Goal: Information Seeking & Learning: Understand process/instructions

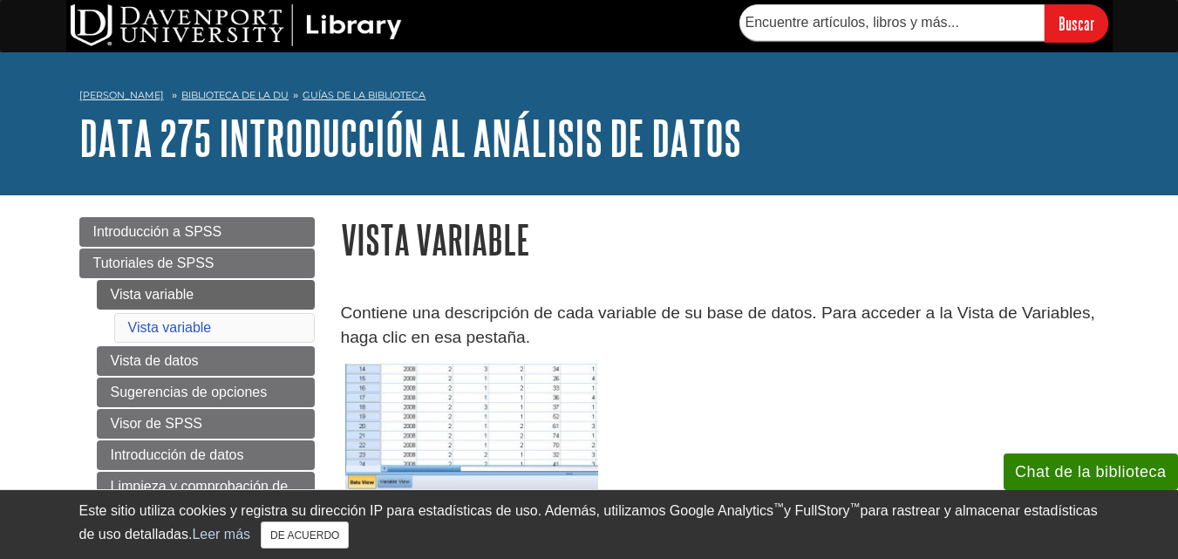
scroll to position [87, 0]
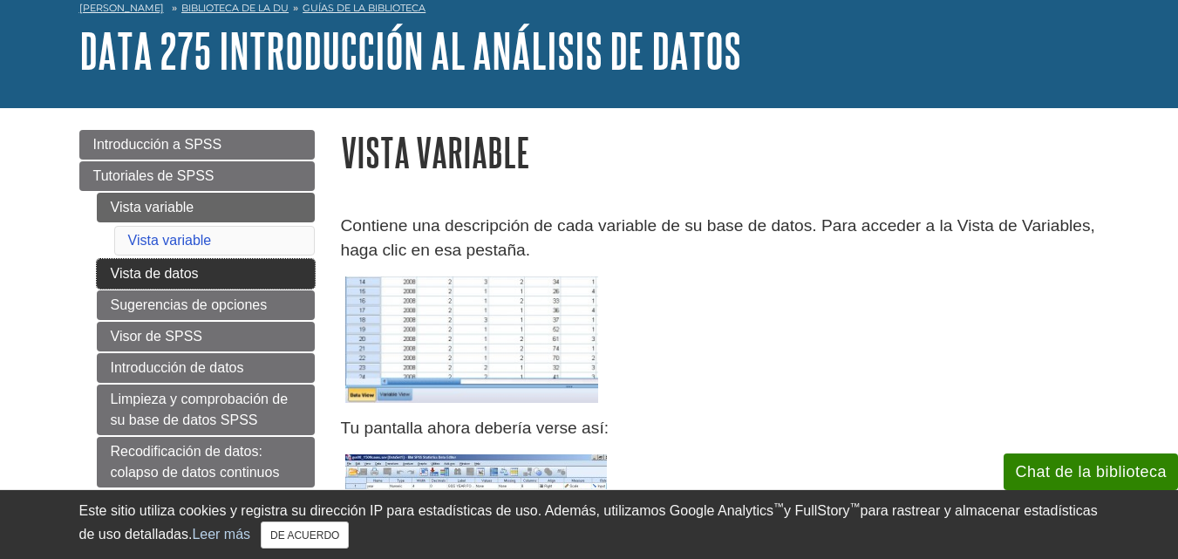
click at [200, 271] on link "Vista de datos" at bounding box center [206, 274] width 218 height 30
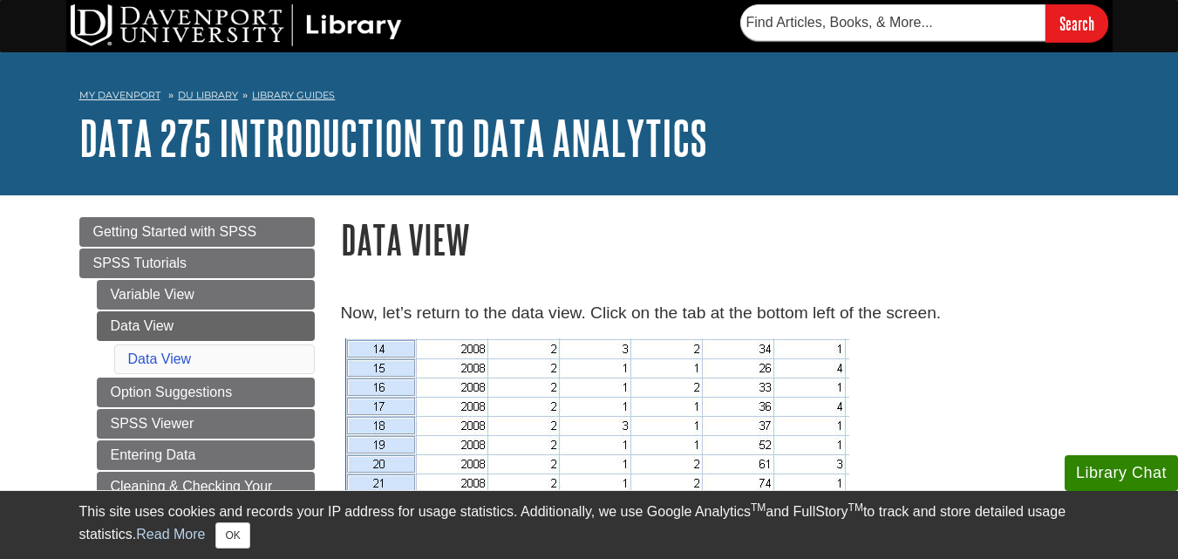
click at [1118, 15] on div "Search" at bounding box center [589, 26] width 1178 height 52
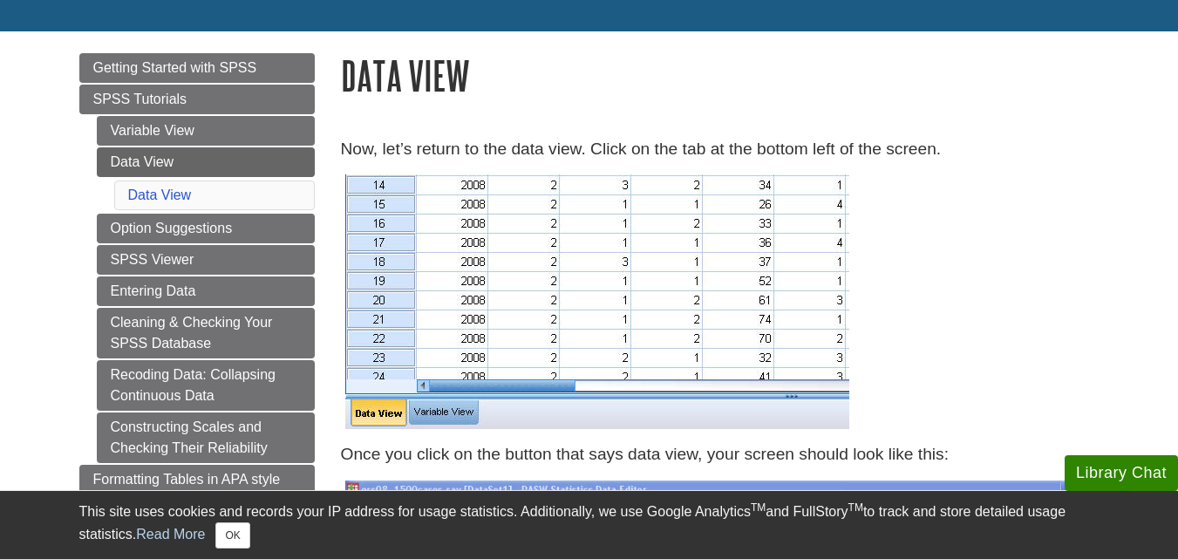
scroll to position [174, 0]
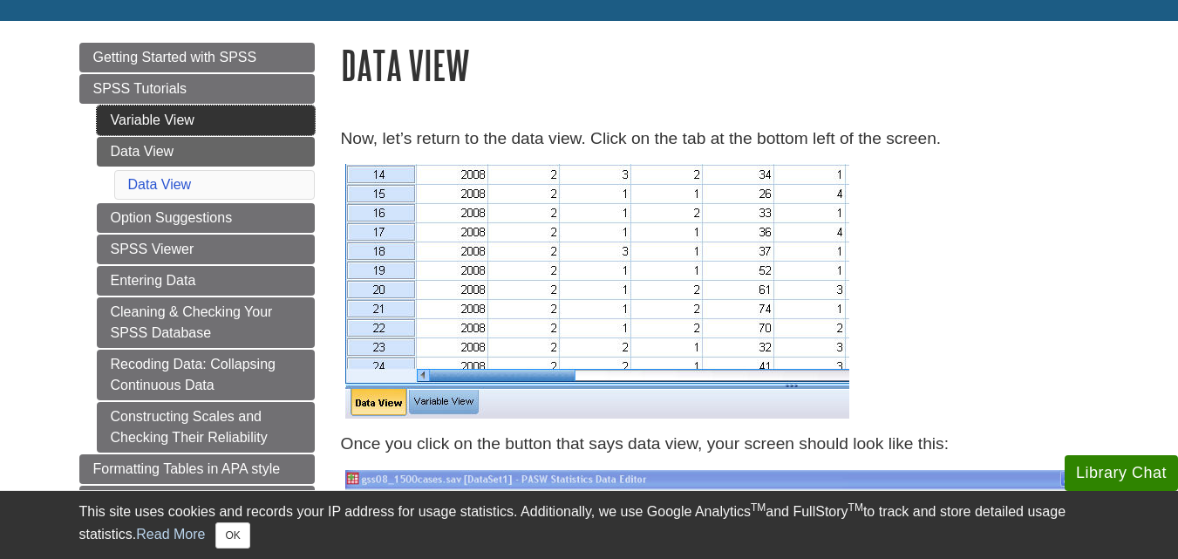
click at [187, 112] on link "Variable View" at bounding box center [206, 120] width 218 height 30
